Goal: Task Accomplishment & Management: Use online tool/utility

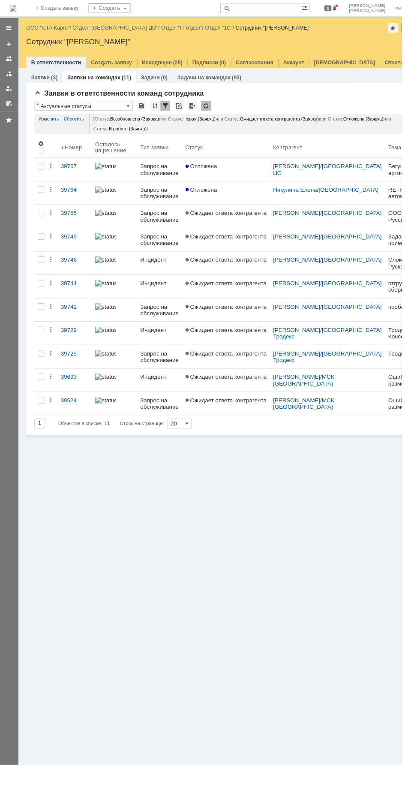
click at [45, 29] on link "ООО "СТА Карго"" at bounding box center [49, 29] width 45 height 6
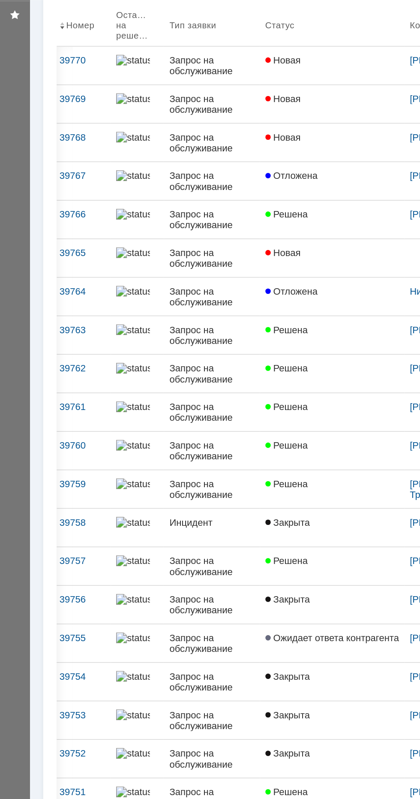
click at [206, 158] on link "Новая" at bounding box center [211, 158] width 92 height 24
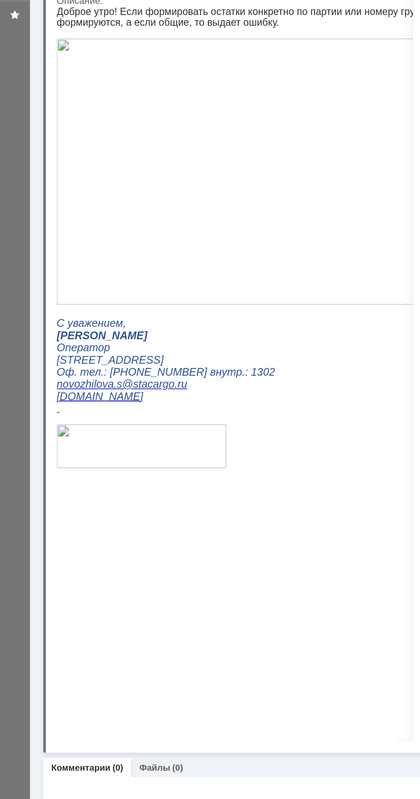
click at [176, 194] on img at bounding box center [207, 111] width 300 height 169
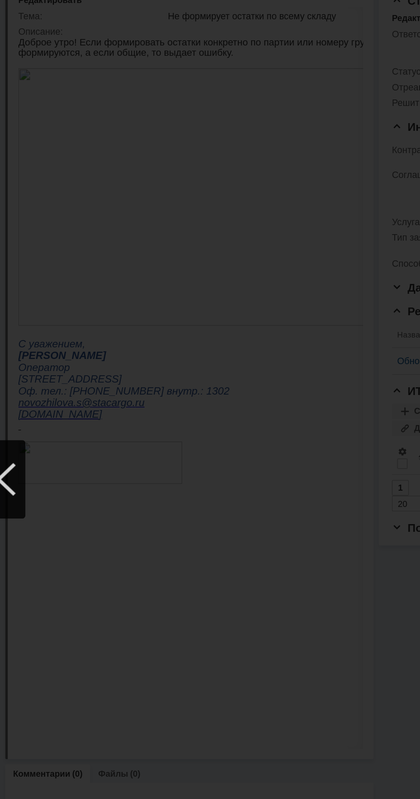
click at [108, 253] on div at bounding box center [210, 410] width 403 height 760
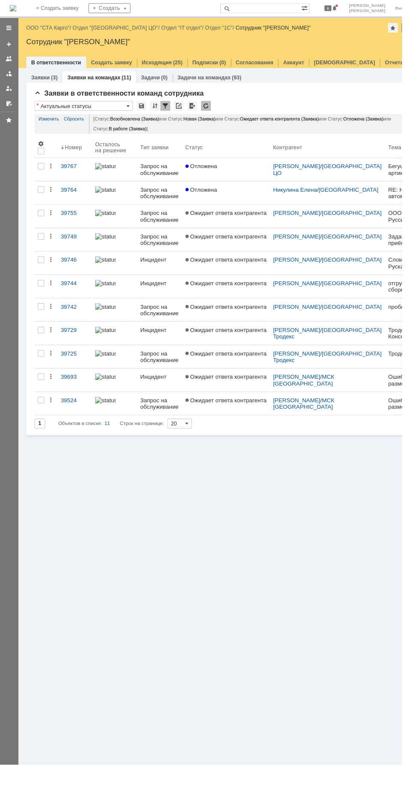
click at [39, 29] on link "ООО "СТА Карго"" at bounding box center [49, 29] width 45 height 6
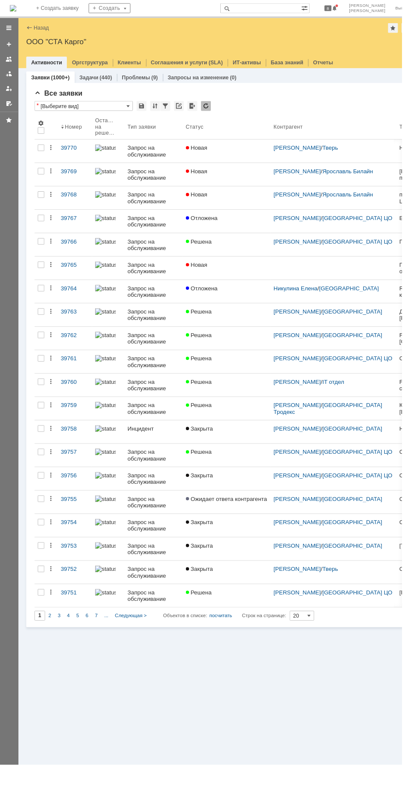
click at [220, 158] on link "Новая" at bounding box center [237, 158] width 92 height 24
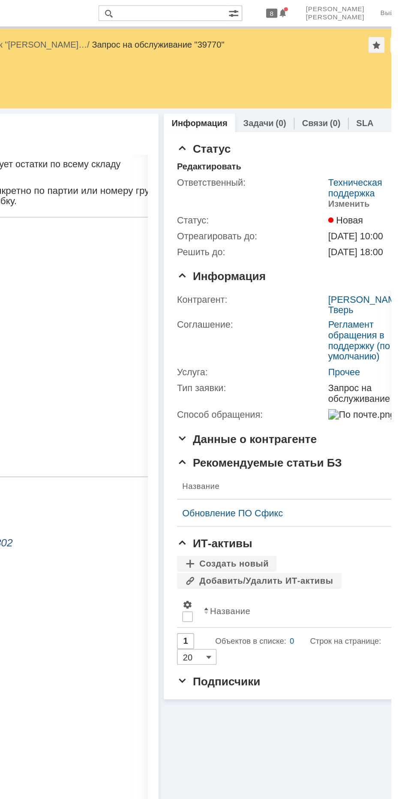
click at [400, 80] on link "SLA" at bounding box center [403, 80] width 11 height 6
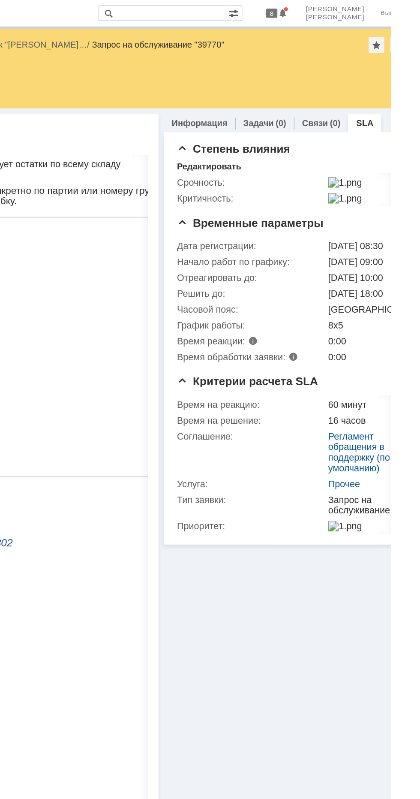
click at [284, 80] on link "Информация" at bounding box center [296, 80] width 36 height 6
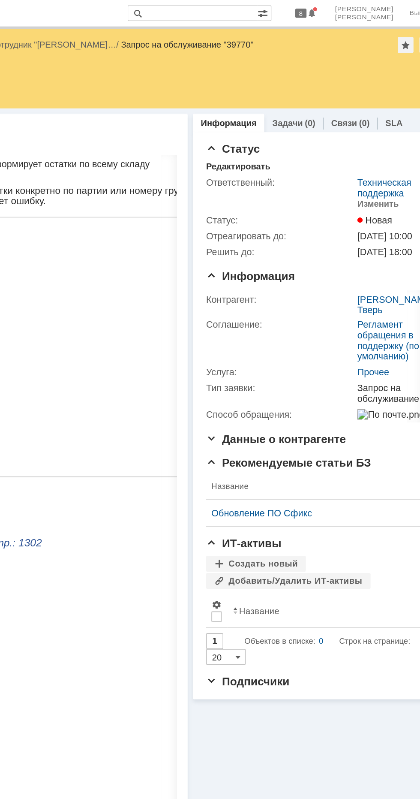
click at [392, 132] on div "Изменить" at bounding box center [393, 132] width 27 height 7
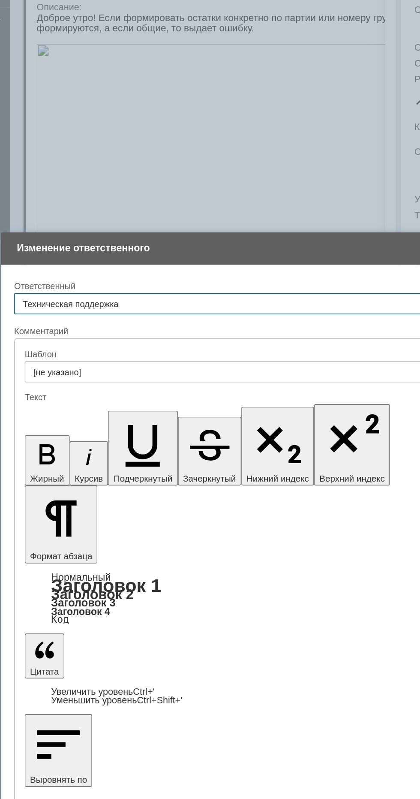
click at [211, 307] on input "Техническая поддержка" at bounding box center [209, 309] width 377 height 14
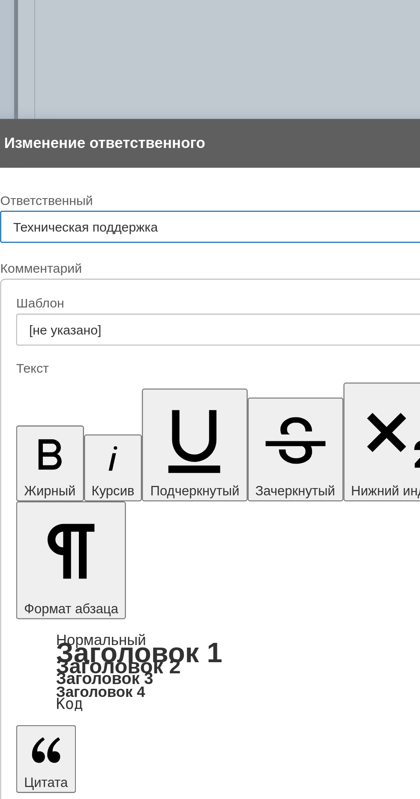
click at [107, 354] on span "Бабунов Павел" at bounding box center [210, 353] width 366 height 7
type input "Бабунов Павел"
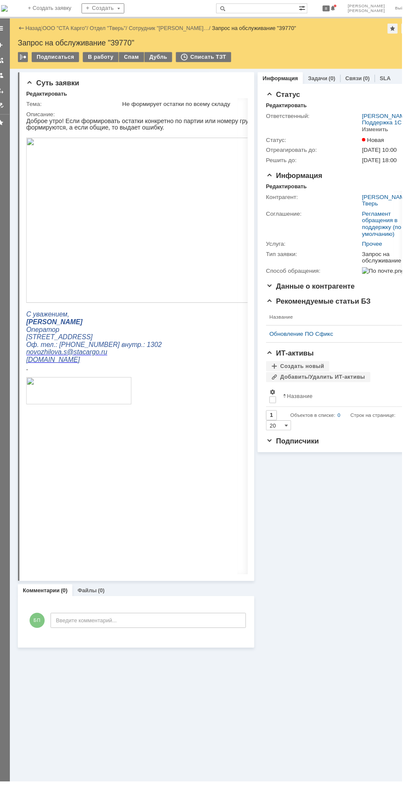
click at [316, 184] on span "Информация" at bounding box center [309, 179] width 57 height 8
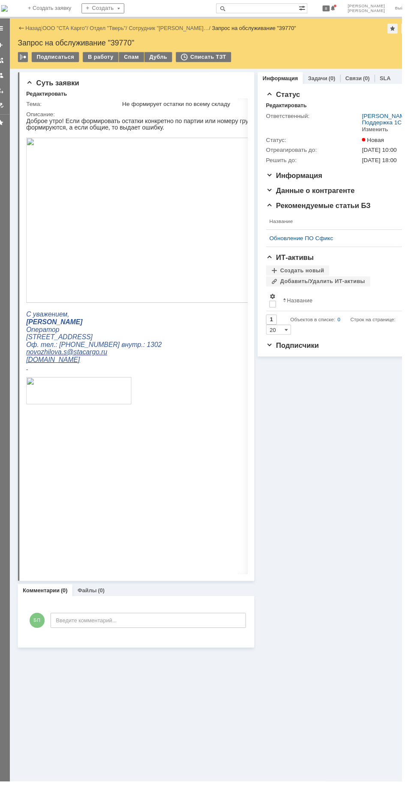
click at [322, 184] on span "Информация" at bounding box center [309, 179] width 57 height 8
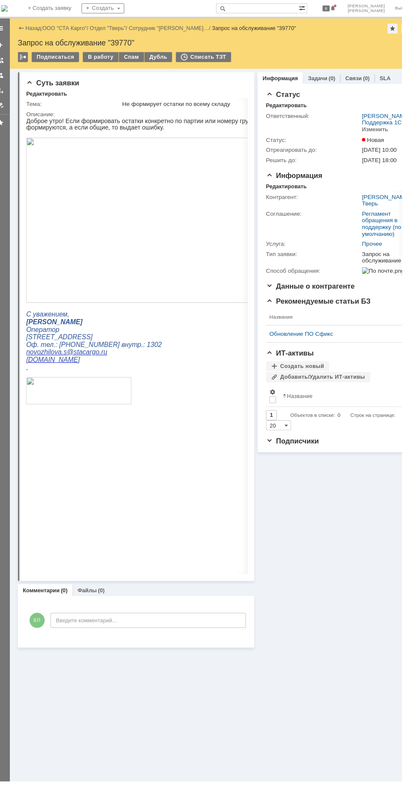
click at [309, 184] on span "Информация" at bounding box center [309, 179] width 57 height 8
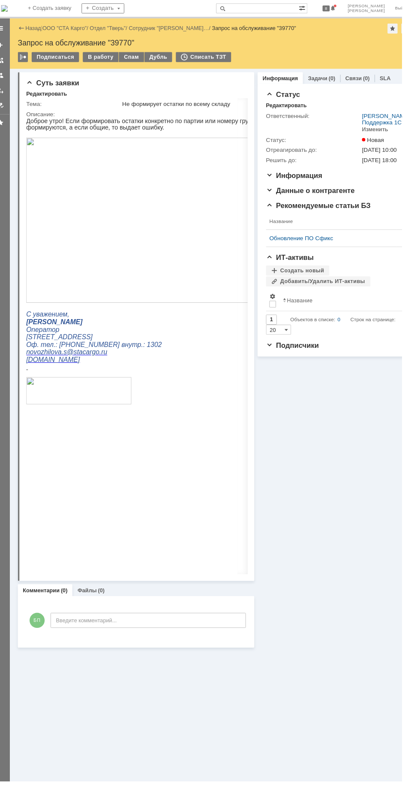
click at [321, 184] on span "Информация" at bounding box center [309, 179] width 57 height 8
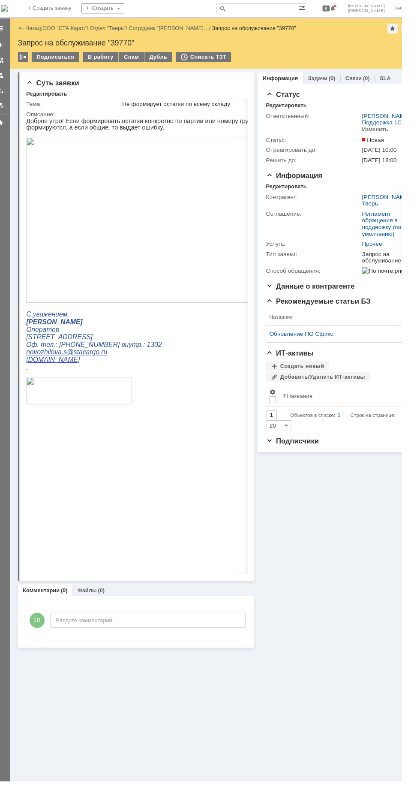
click at [312, 184] on span "Информация" at bounding box center [309, 179] width 57 height 8
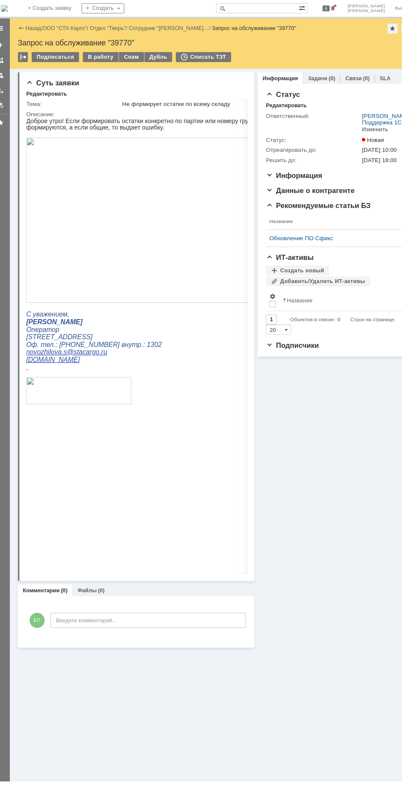
click at [322, 184] on span "Информация" at bounding box center [309, 179] width 57 height 8
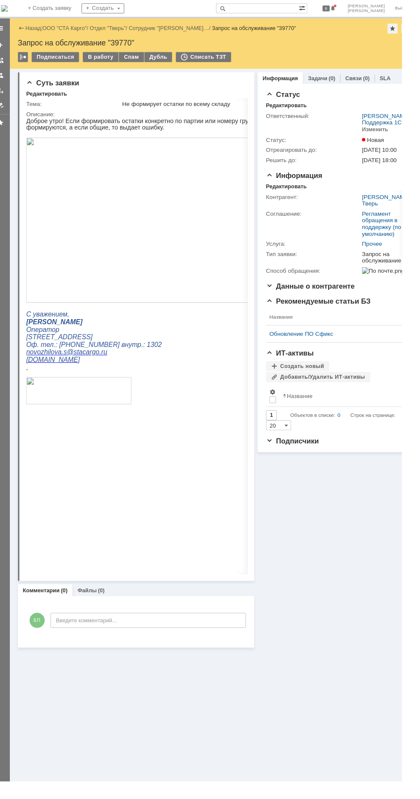
click at [310, 184] on span "Информация" at bounding box center [309, 179] width 57 height 8
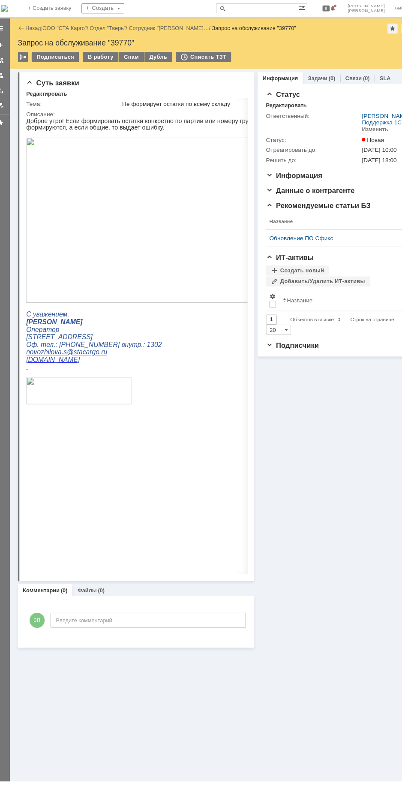
click at [319, 184] on span "Информация" at bounding box center [309, 179] width 57 height 8
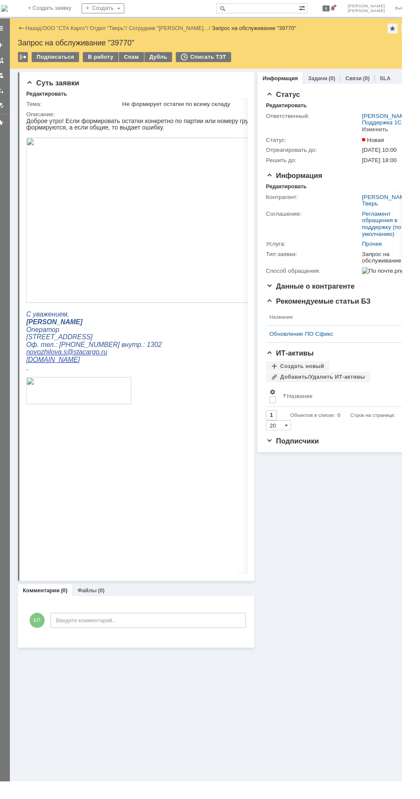
click at [307, 213] on td "Контрагент:" at bounding box center [329, 204] width 96 height 17
click at [311, 205] on div "Контрагент:" at bounding box center [329, 201] width 96 height 7
click at [316, 205] on div "Контрагент:" at bounding box center [329, 201] width 96 height 7
click at [315, 184] on span "Информация" at bounding box center [309, 179] width 57 height 8
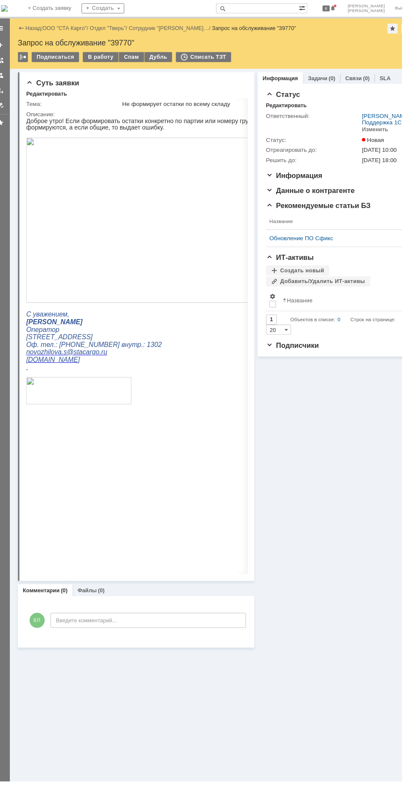
click at [317, 184] on span "Информация" at bounding box center [309, 179] width 57 height 8
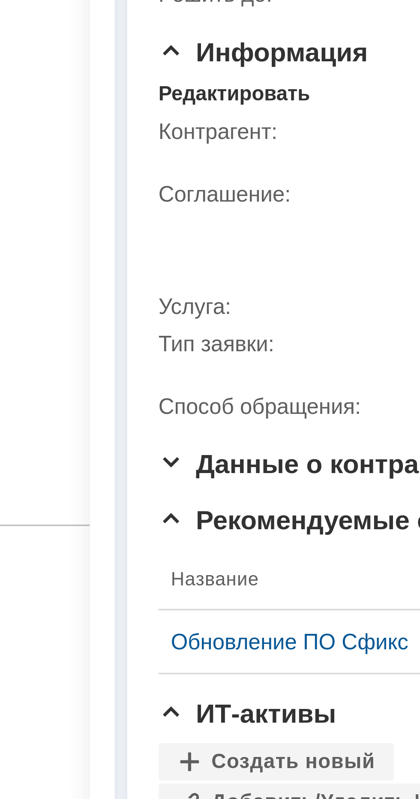
click at [307, 194] on div "Редактировать" at bounding box center [302, 190] width 42 height 7
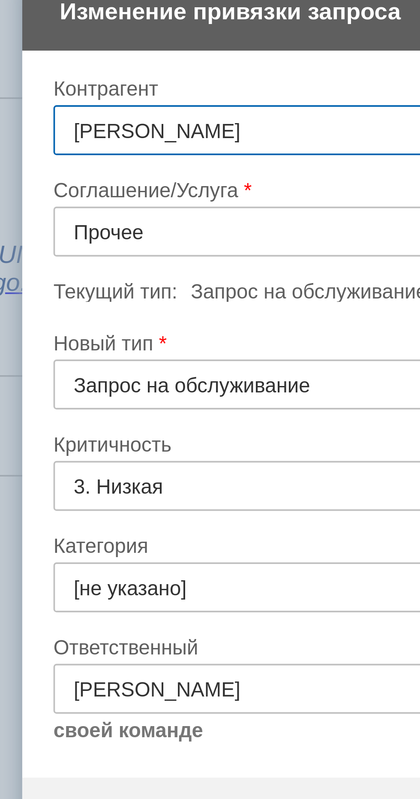
click at [198, 389] on input "Запрос на обслуживание" at bounding box center [210, 388] width 180 height 14
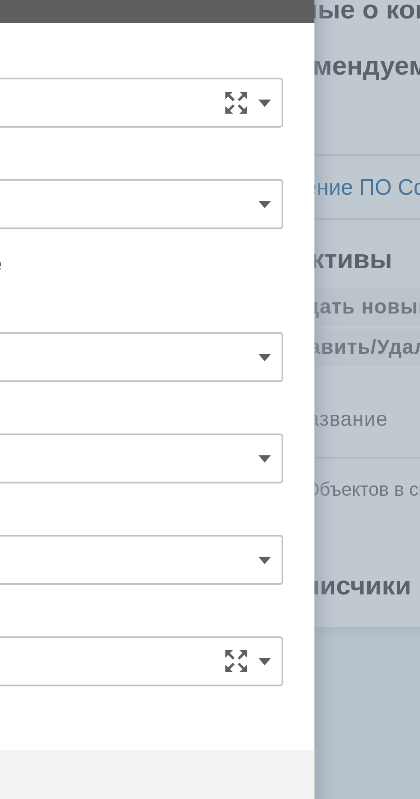
click at [295, 388] on span at bounding box center [294, 388] width 3 height 7
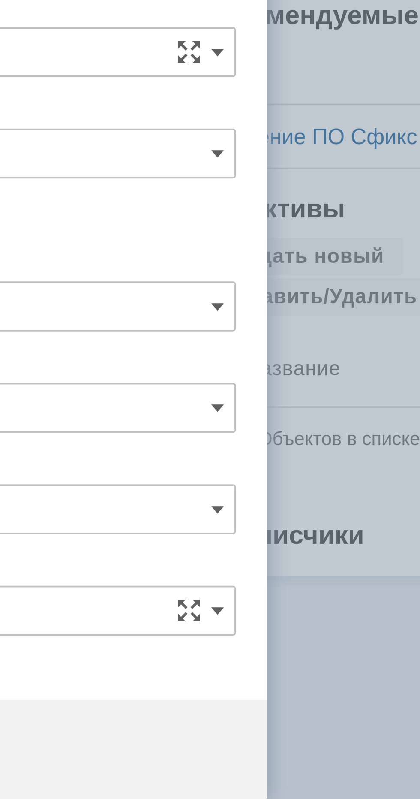
click at [296, 387] on span at bounding box center [294, 388] width 3 height 7
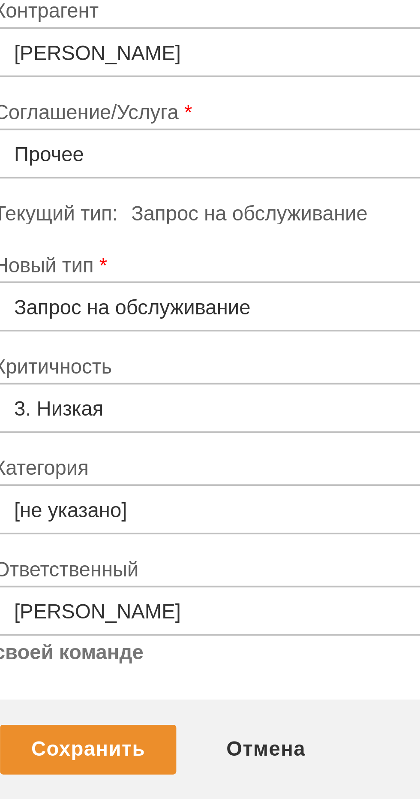
click at [181, 431] on span "Инцидент" at bounding box center [210, 432] width 169 height 7
type input "Инцидент"
click at [158, 508] on div "Сохранить" at bounding box center [146, 510] width 48 height 14
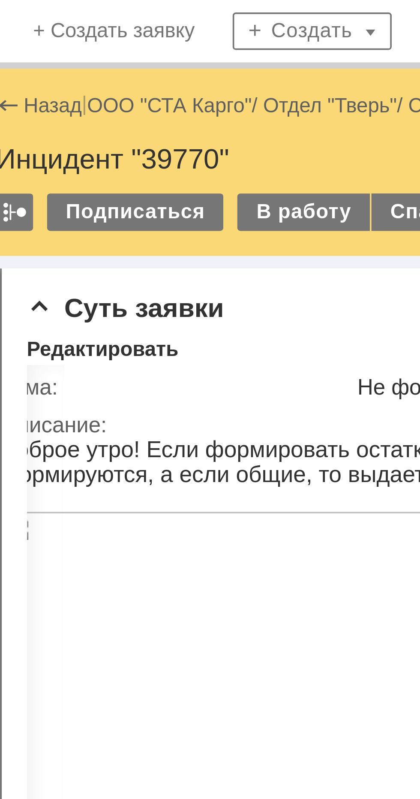
scroll to position [0, 3]
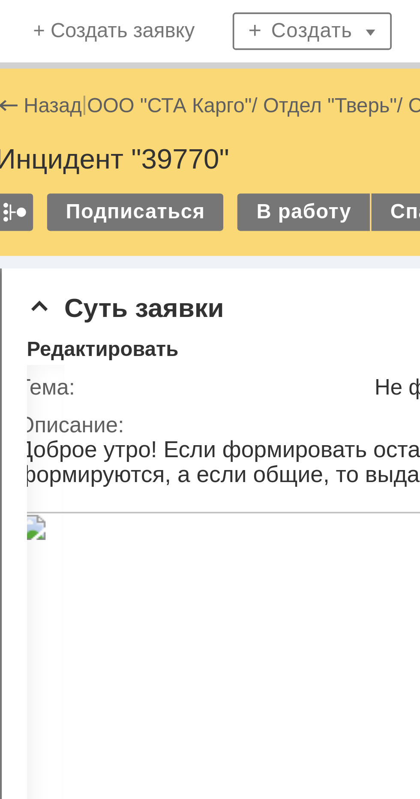
click at [106, 57] on div "В работу" at bounding box center [112, 58] width 36 height 10
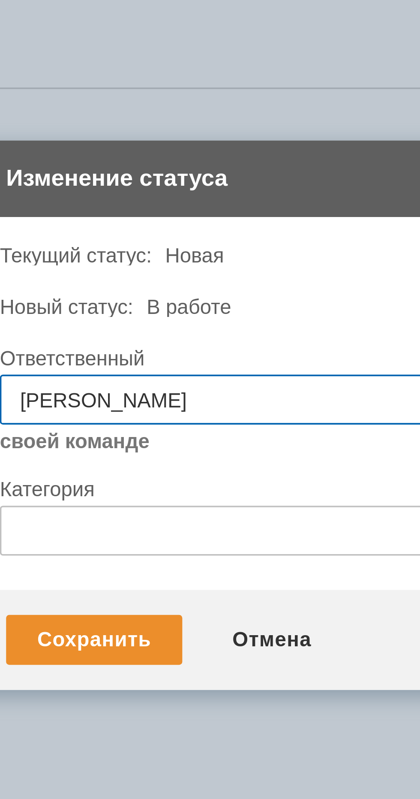
scroll to position [0, 0]
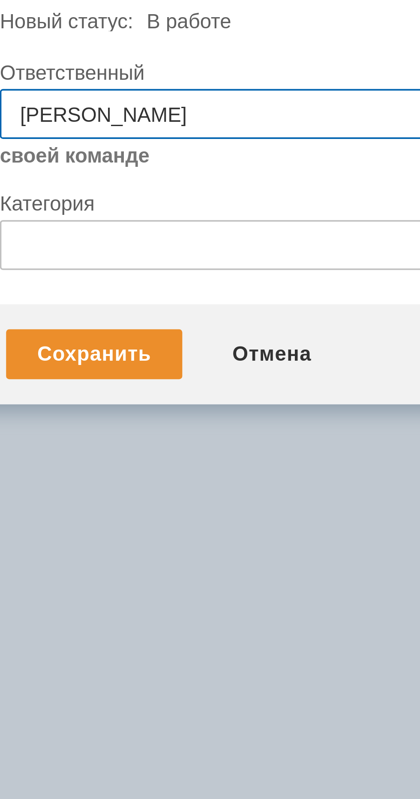
click at [149, 457] on div "Сохранить" at bounding box center [146, 461] width 48 height 14
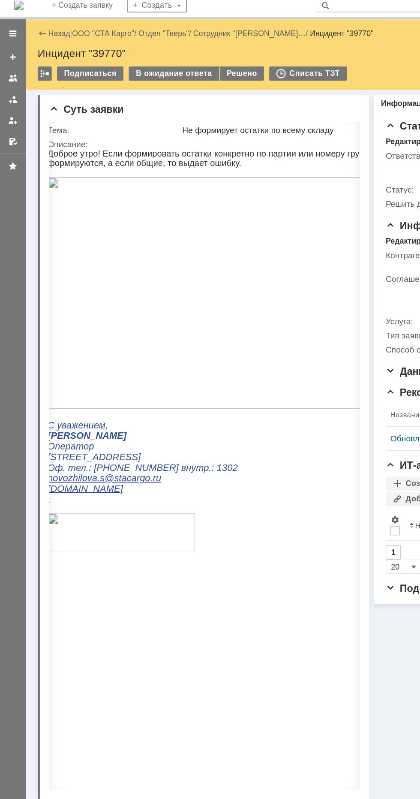
scroll to position [0, 1]
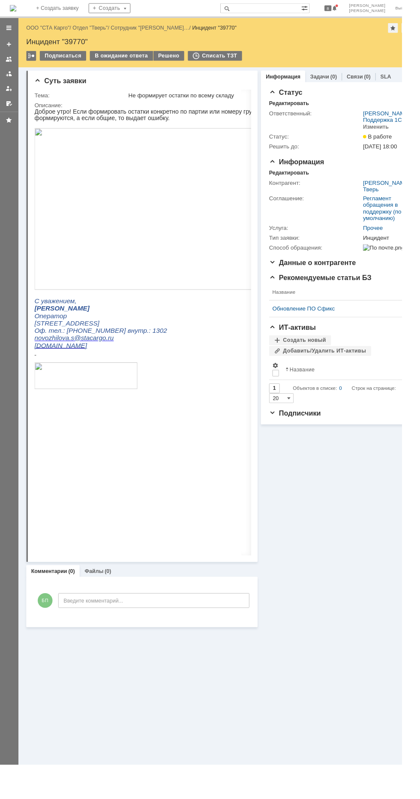
click at [113, 58] on div "В ожидание ответа" at bounding box center [127, 58] width 66 height 10
